Goal: Task Accomplishment & Management: Manage account settings

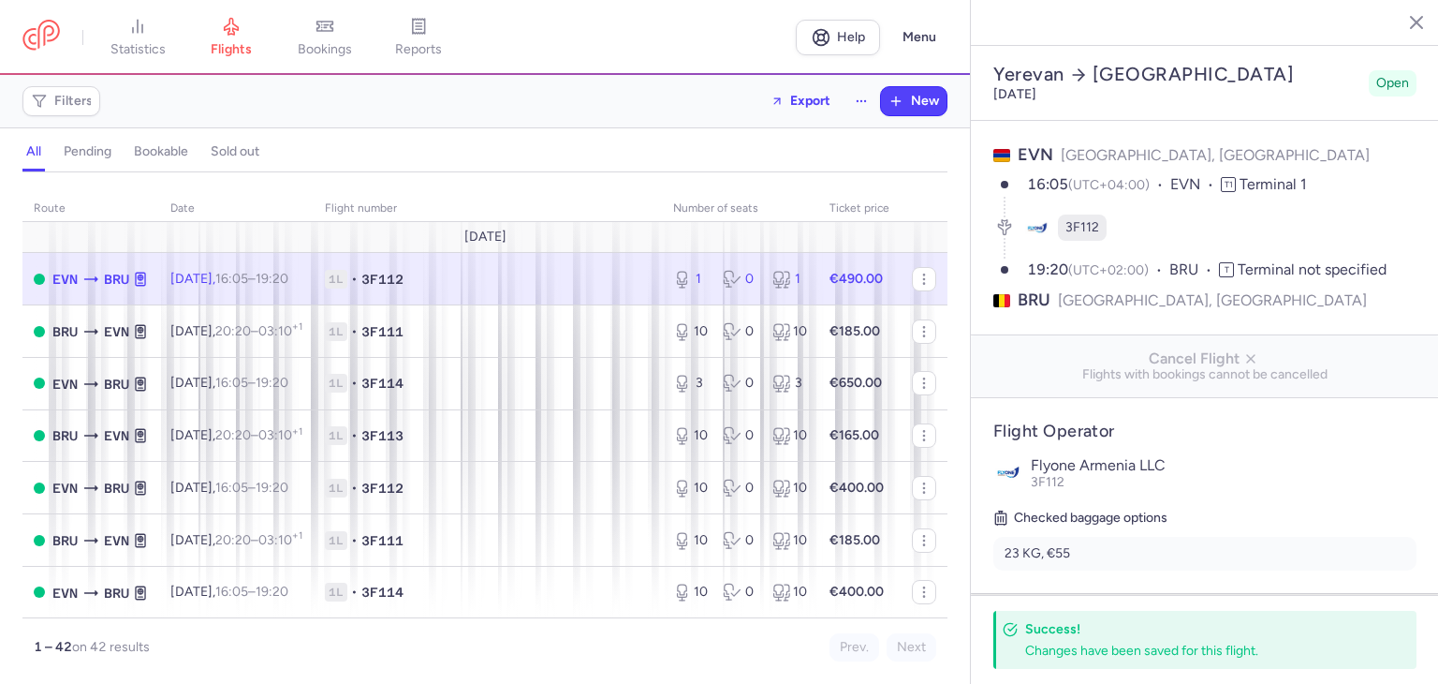
select select "hours"
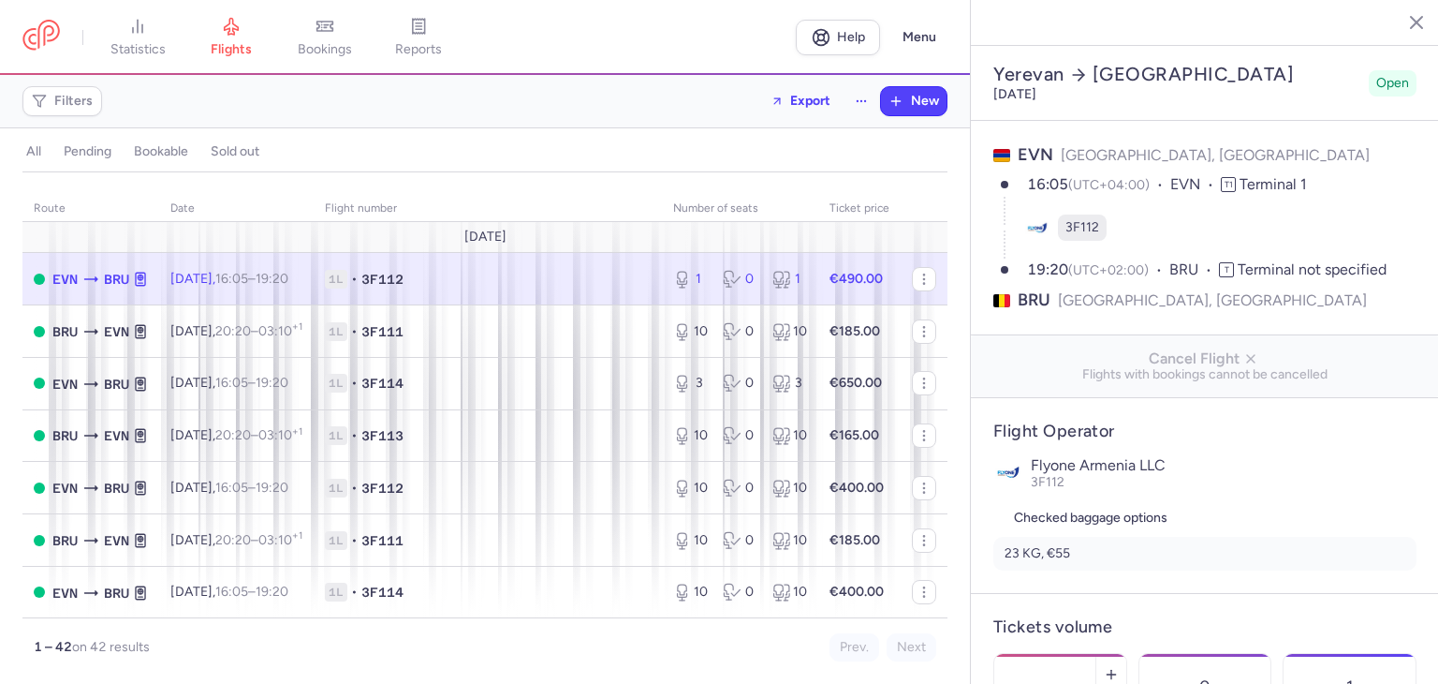
select select "days"
type input "1"
type input "490"
type input "6"
select select "hours"
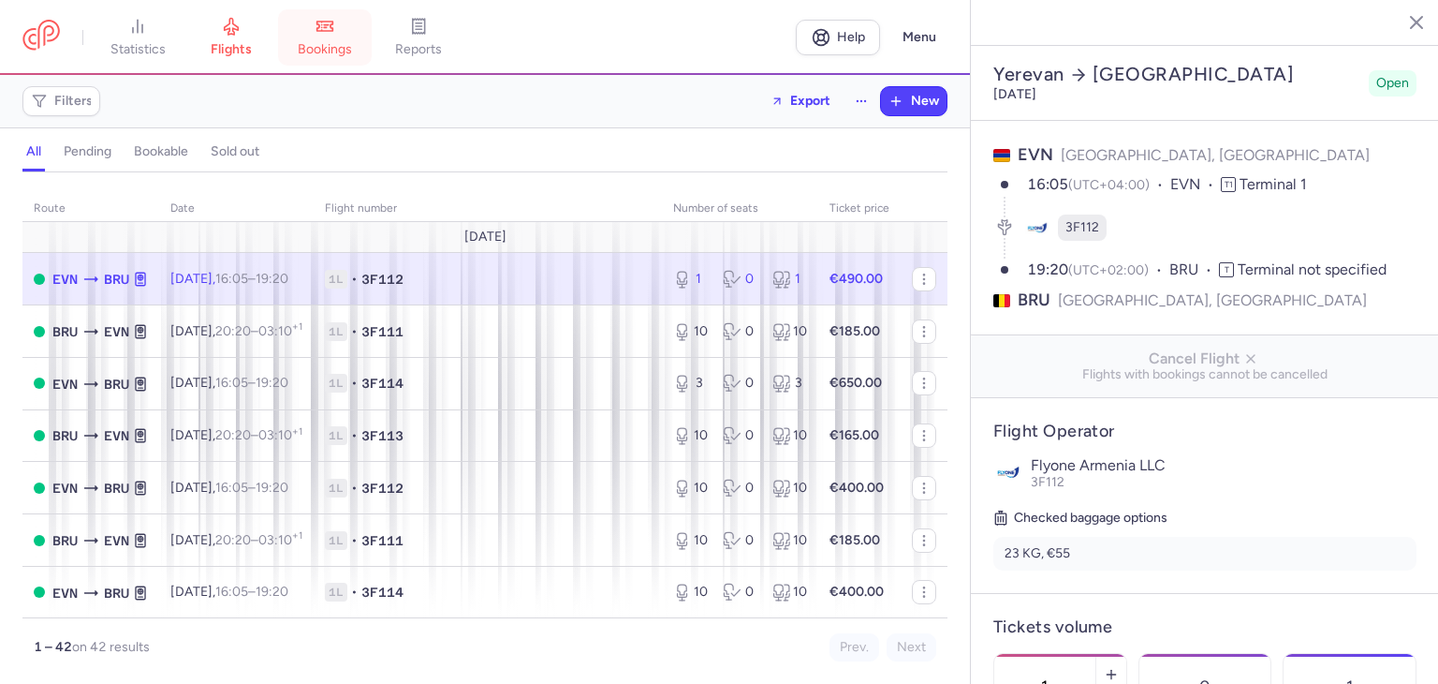
click at [311, 49] on span "bookings" at bounding box center [325, 49] width 54 height 17
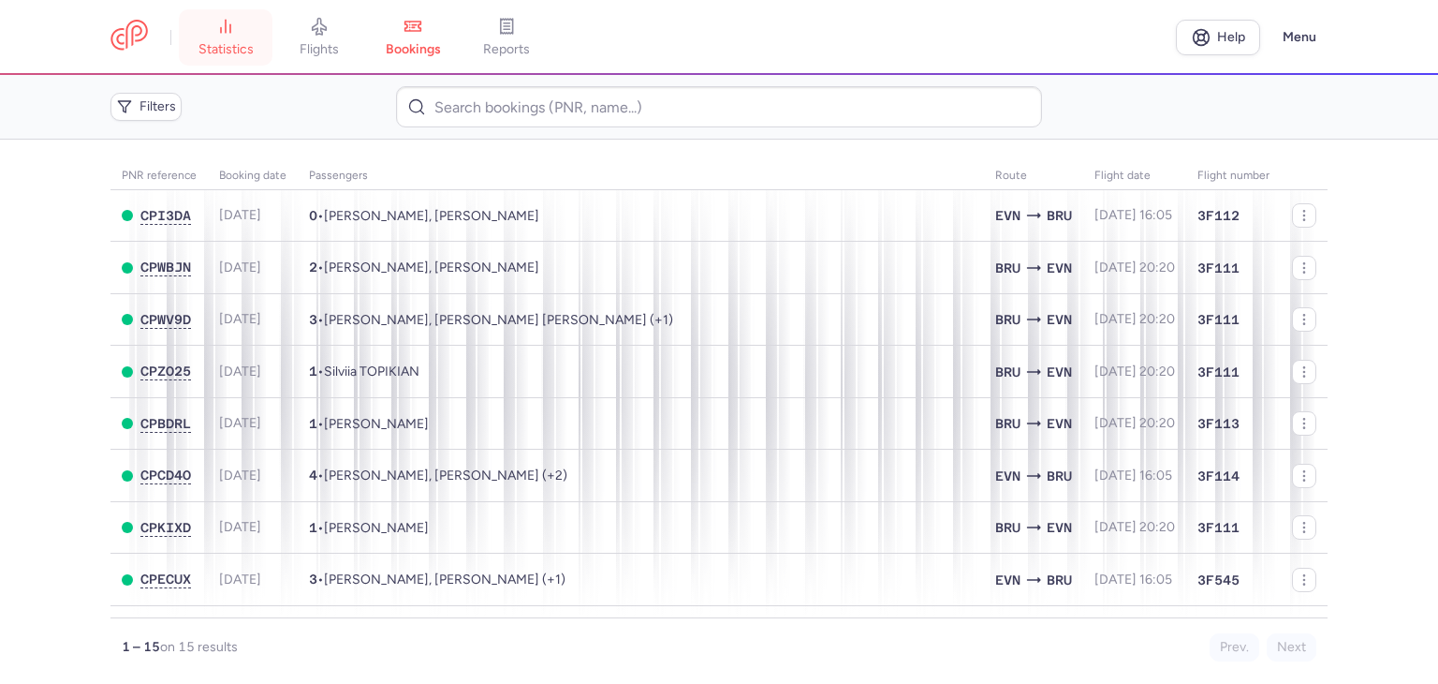
click at [236, 44] on span "statistics" at bounding box center [226, 49] width 55 height 17
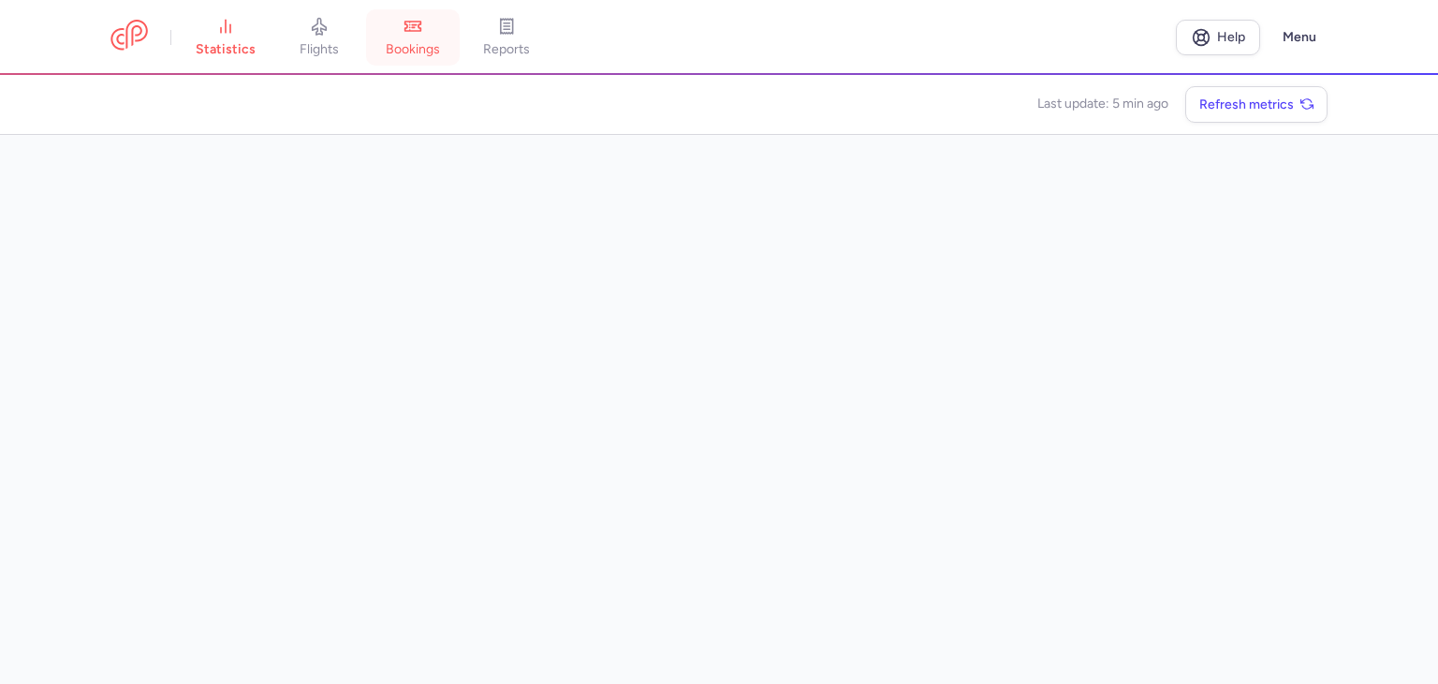
click at [420, 49] on span "bookings" at bounding box center [413, 49] width 54 height 17
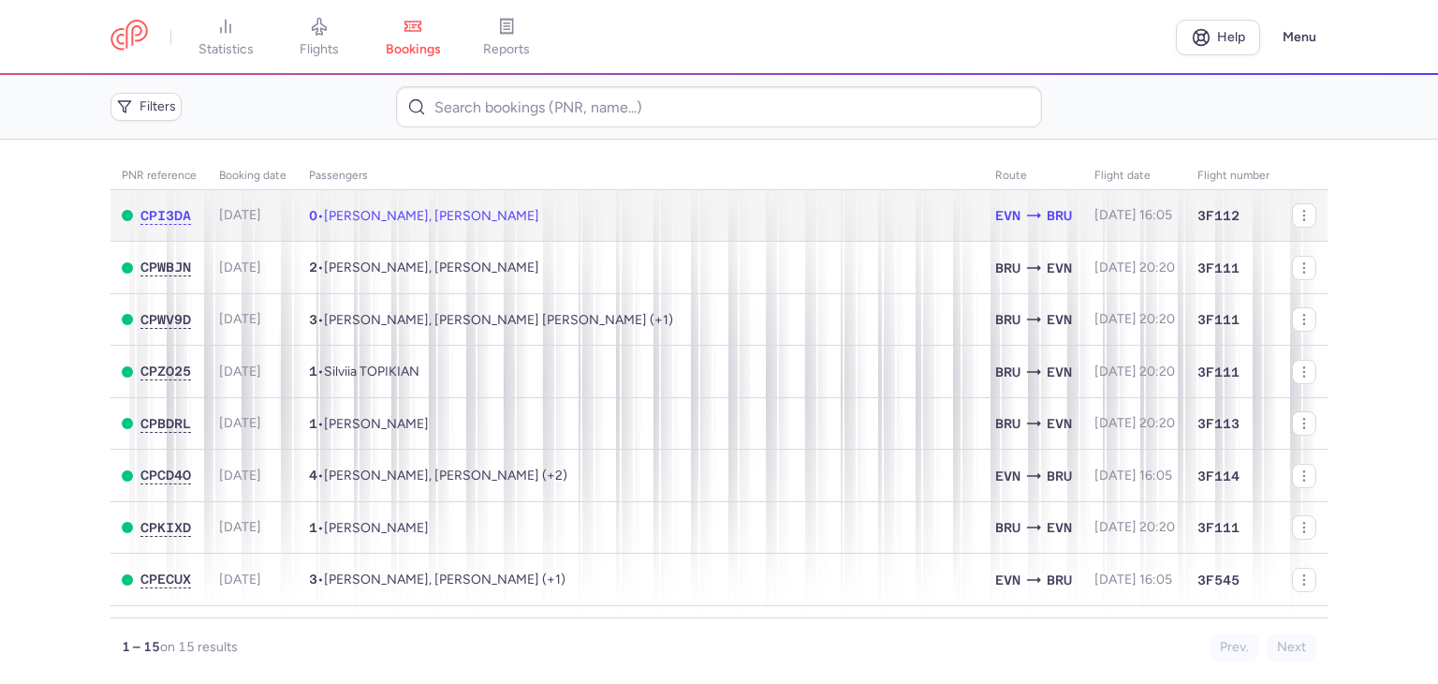
click at [397, 214] on span "[PERSON_NAME], [PERSON_NAME]" at bounding box center [431, 216] width 215 height 16
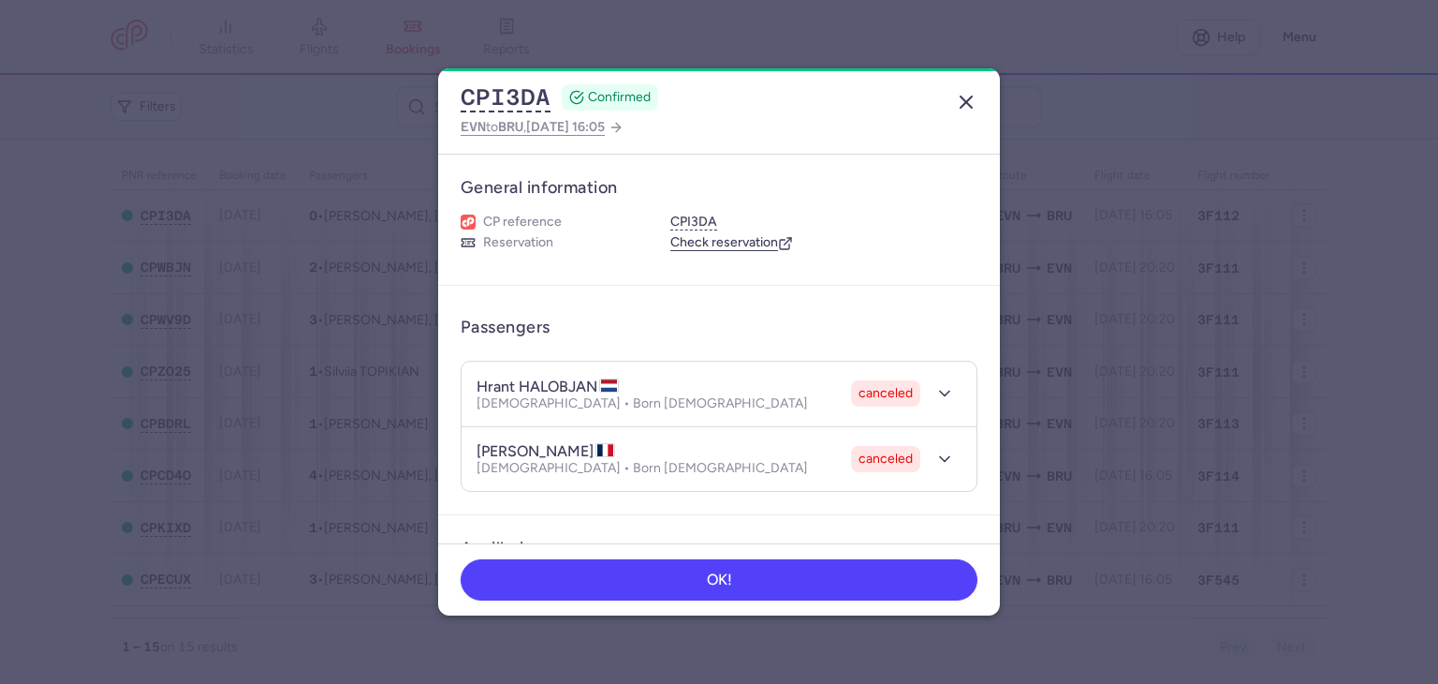
click at [966, 96] on icon "button" at bounding box center [966, 102] width 22 height 22
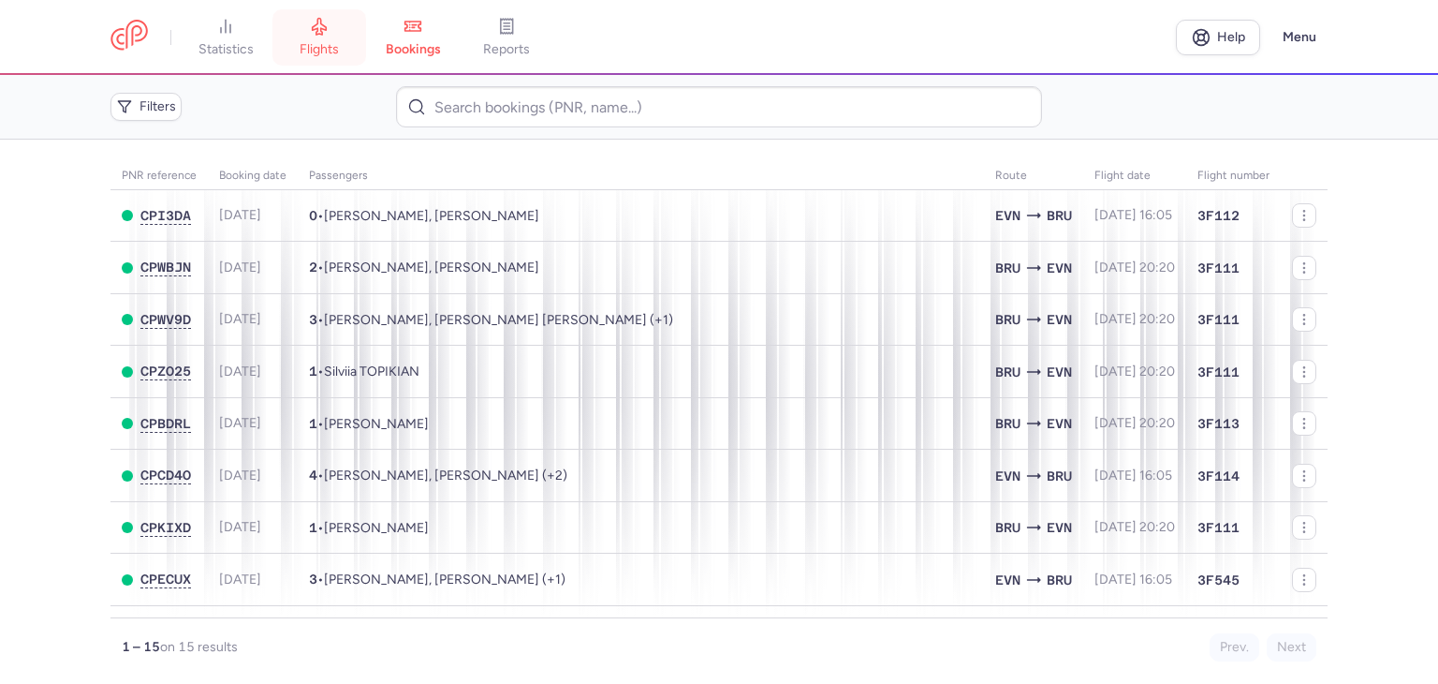
click at [321, 50] on span "flights" at bounding box center [319, 49] width 39 height 17
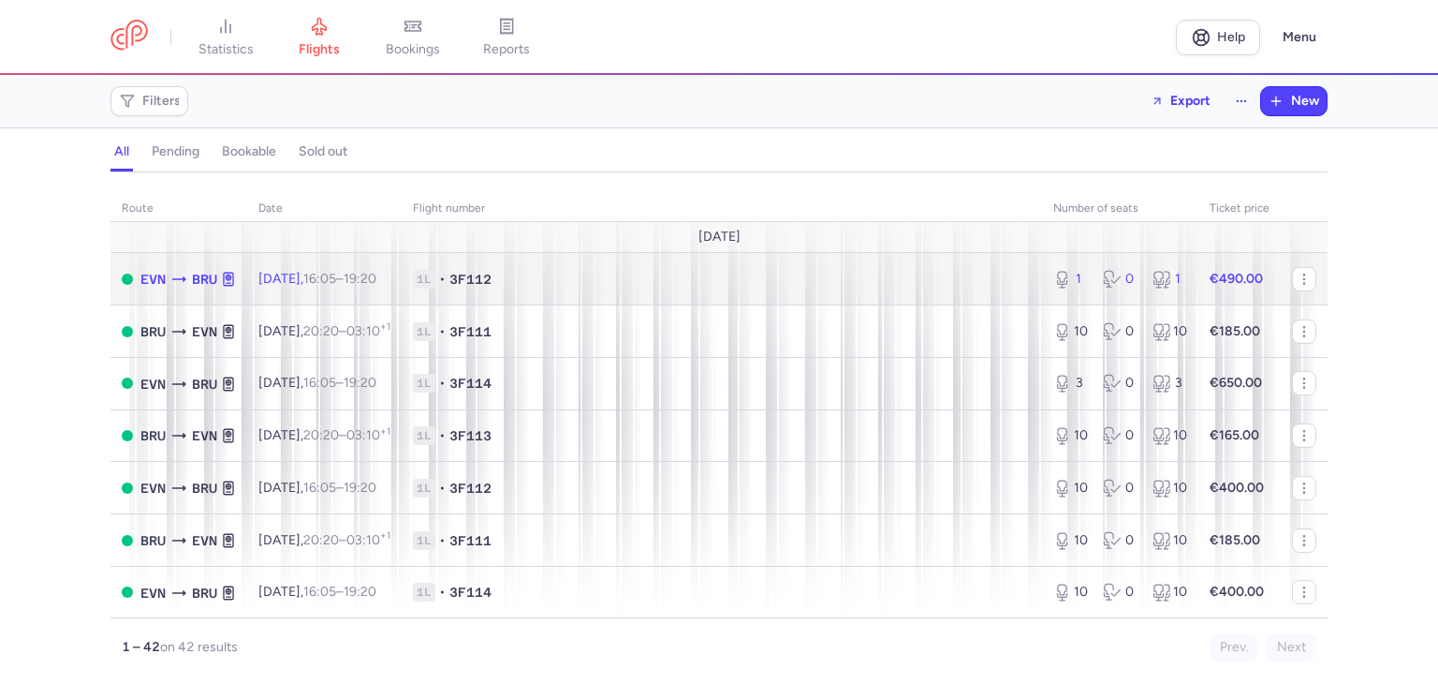
click at [934, 288] on span "1L • 3F112" at bounding box center [722, 279] width 618 height 19
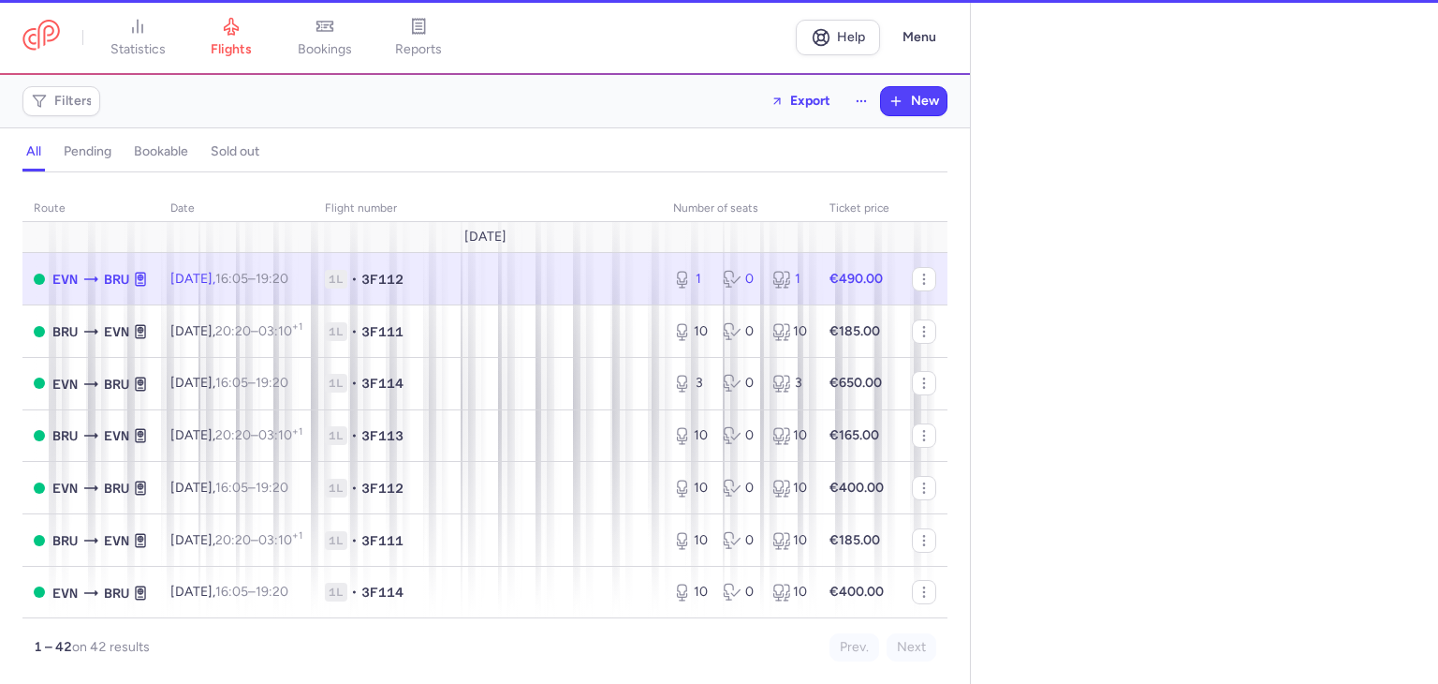
select select "hours"
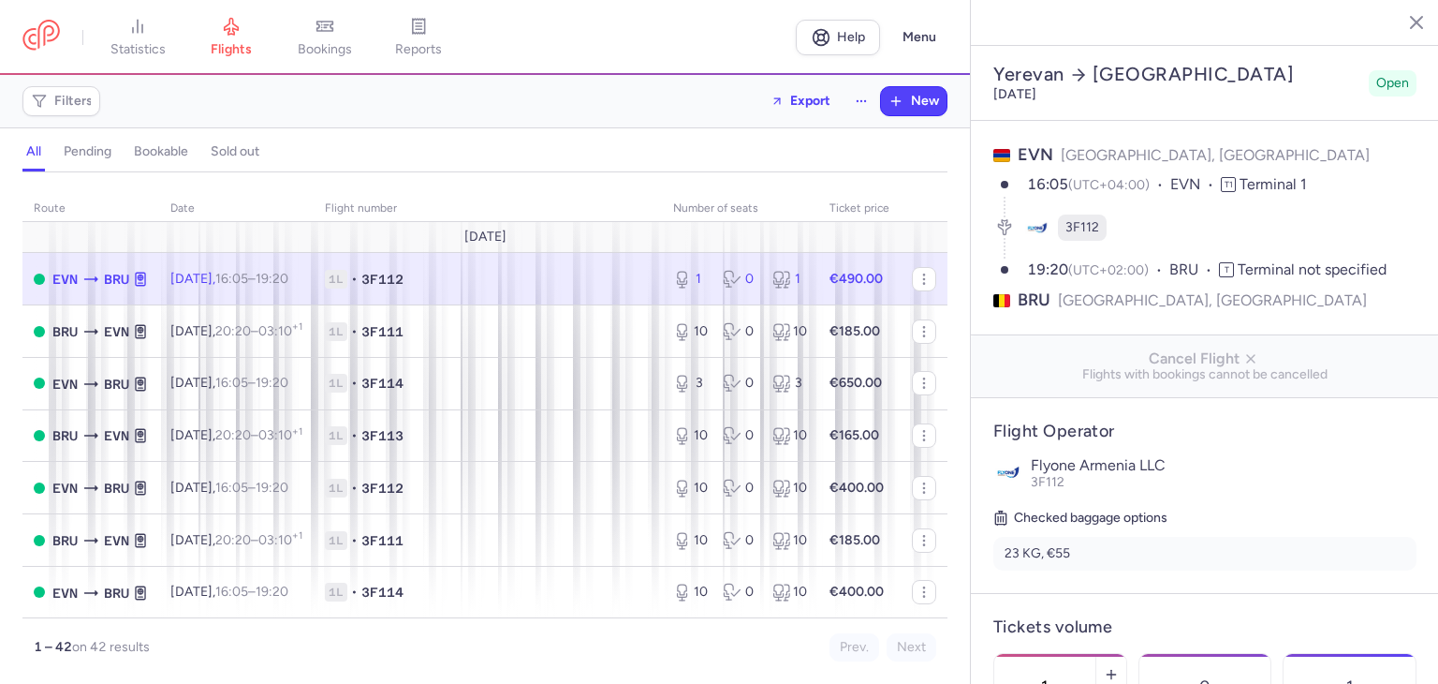
scroll to position [462, 0]
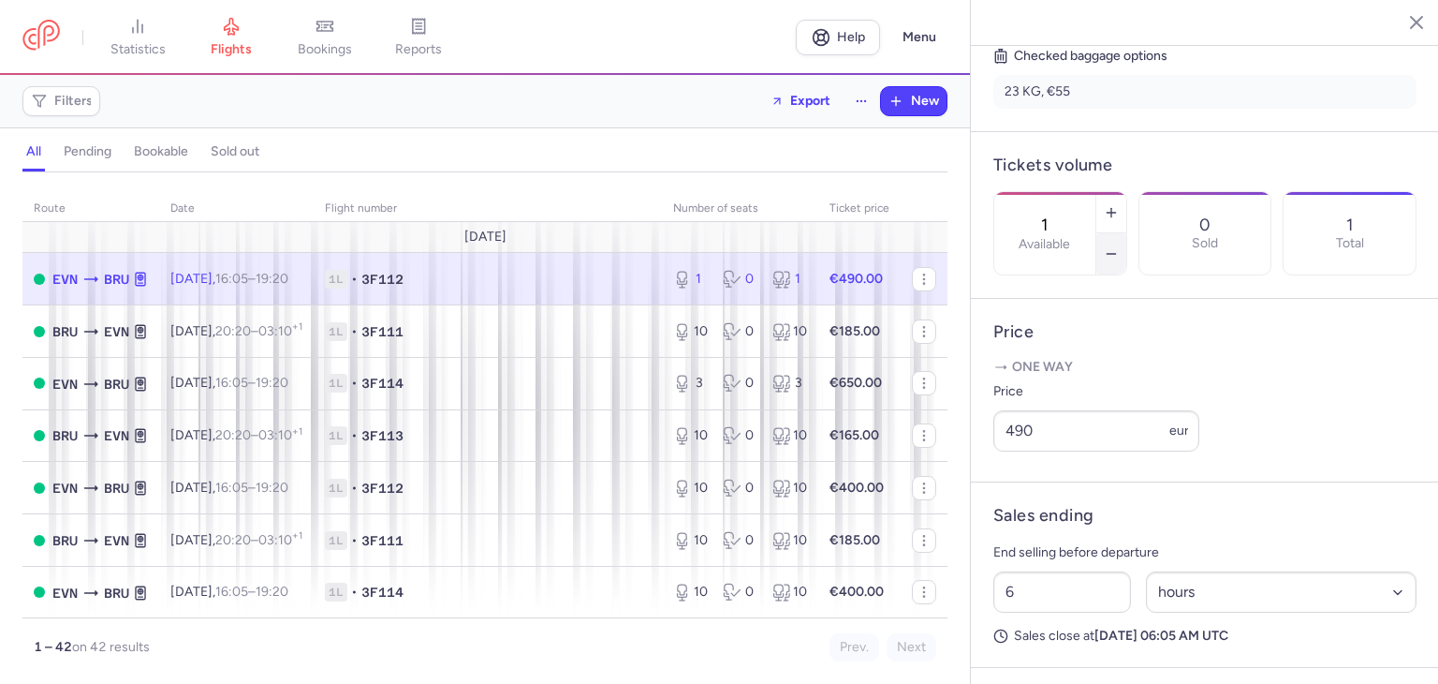
click at [1127, 233] on button "button" at bounding box center [1112, 253] width 30 height 41
type input "0"
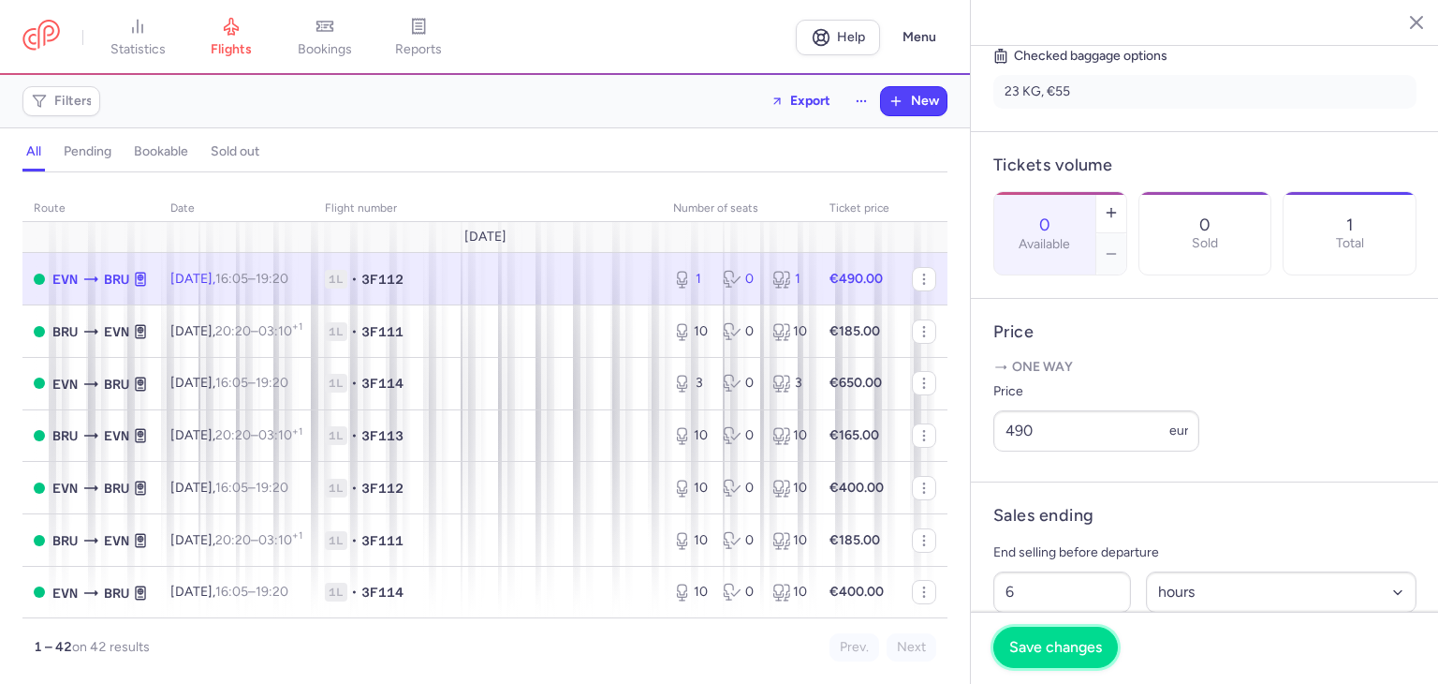
click at [1094, 645] on span "Save changes" at bounding box center [1056, 647] width 93 height 17
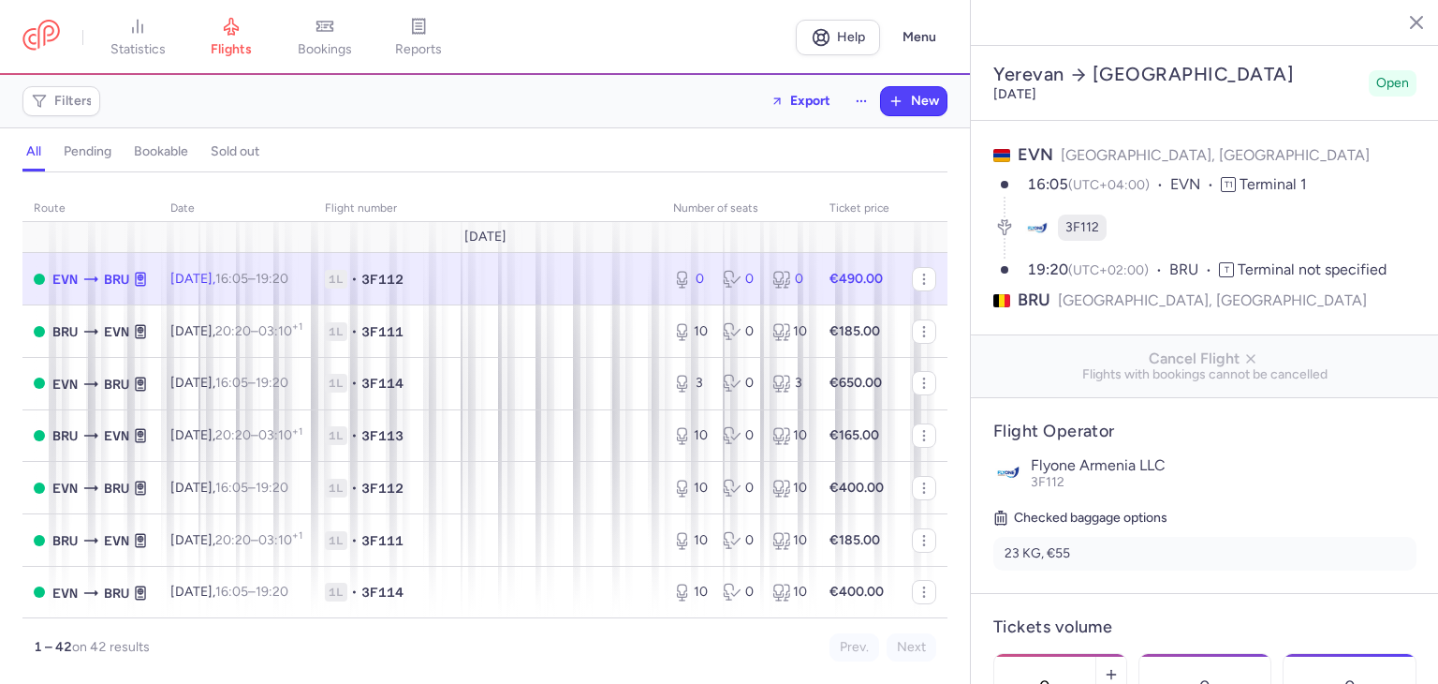
select select "hours"
click at [50, 23] on link at bounding box center [40, 37] width 37 height 35
